Goal: Task Accomplishment & Management: Complete application form

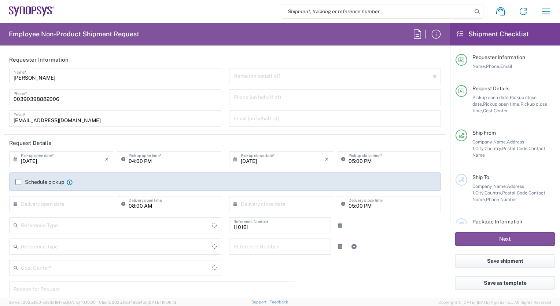
type input "Department"
type input "IT01, FAC, IT01, Agrate Brianza 110161"
type input "Delivered at Place"
type input "[GEOGRAPHIC_DATA]"
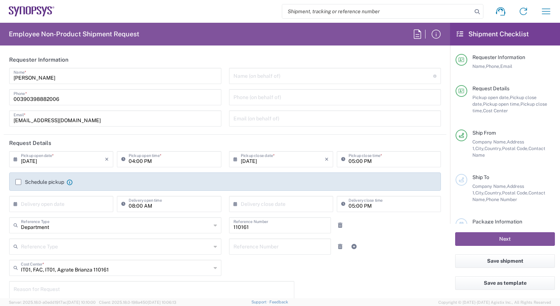
type input "Agrate Brianza IT01"
